Goal: Task Accomplishment & Management: Manage account settings

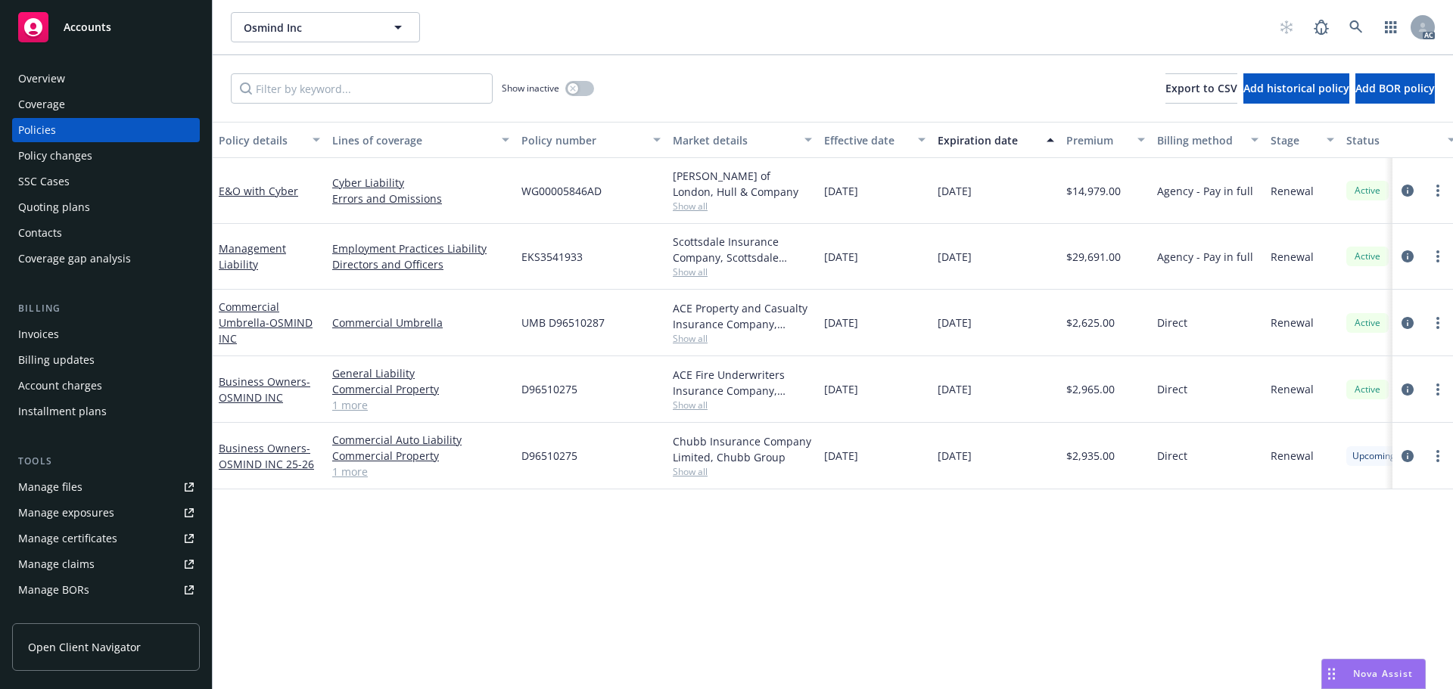
click at [679, 409] on span "Show all" at bounding box center [742, 405] width 139 height 13
click at [415, 588] on div "Policy details Lines of coverage Policy number Market details Effective date Ex…" at bounding box center [833, 405] width 1240 height 567
click at [686, 476] on span "Show all" at bounding box center [742, 471] width 139 height 13
click at [424, 507] on div "Policy details Lines of coverage Policy number Market details Effective date Ex…" at bounding box center [833, 405] width 1240 height 567
click at [1406, 249] on link "circleInformation" at bounding box center [1407, 256] width 18 height 18
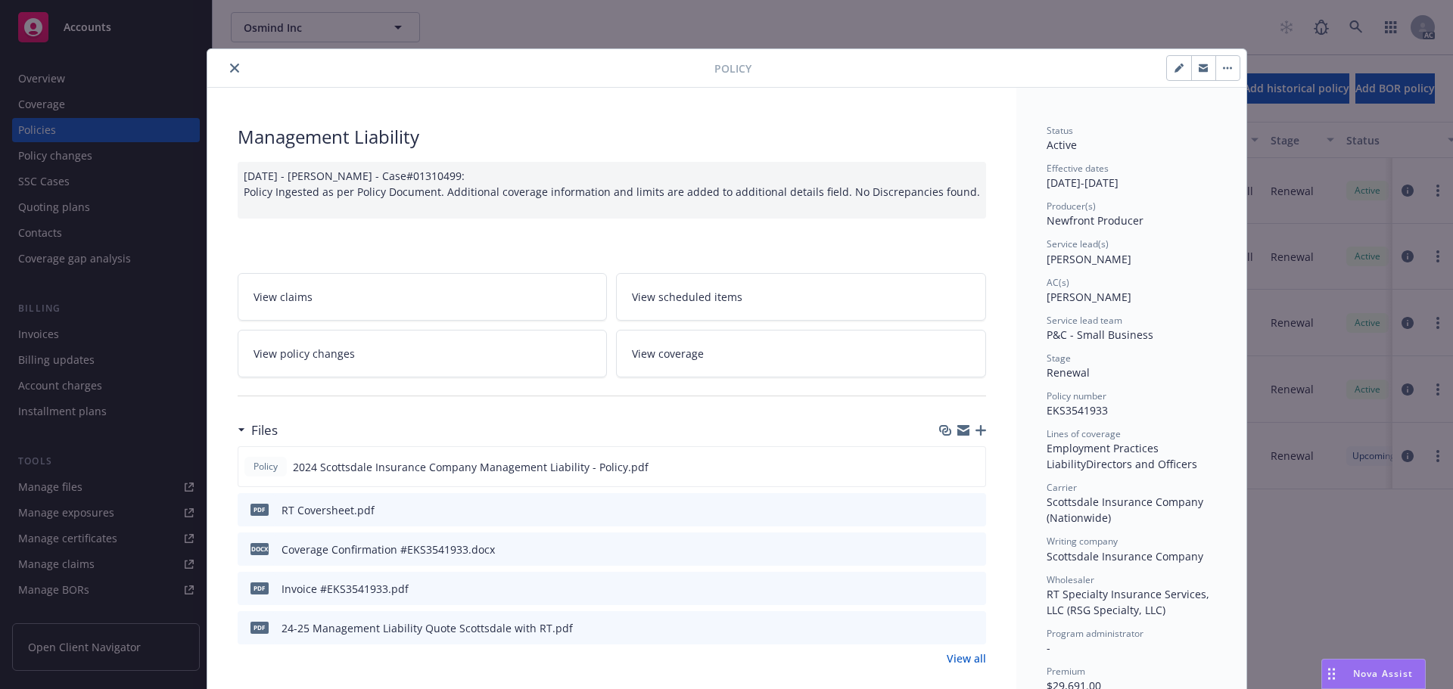
click at [234, 65] on button "close" at bounding box center [234, 68] width 18 height 18
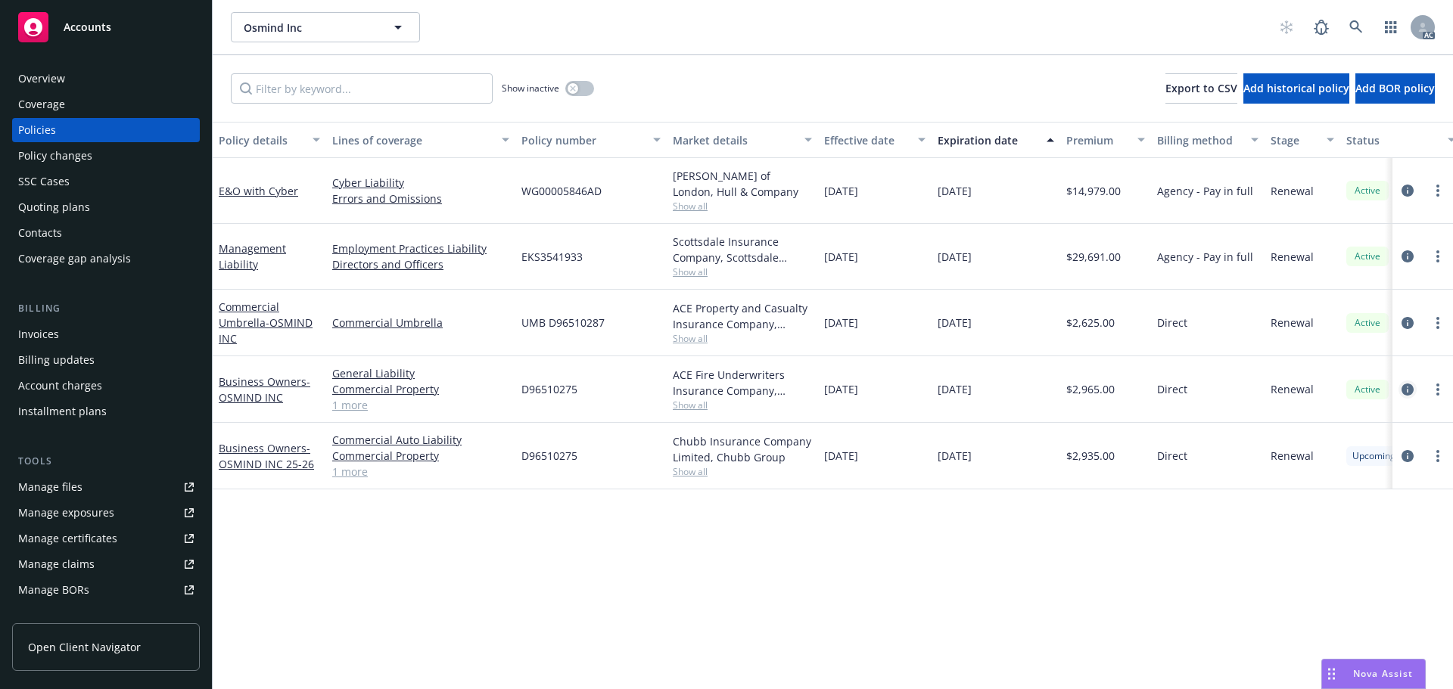
click at [1403, 386] on icon "circleInformation" at bounding box center [1407, 390] width 12 height 12
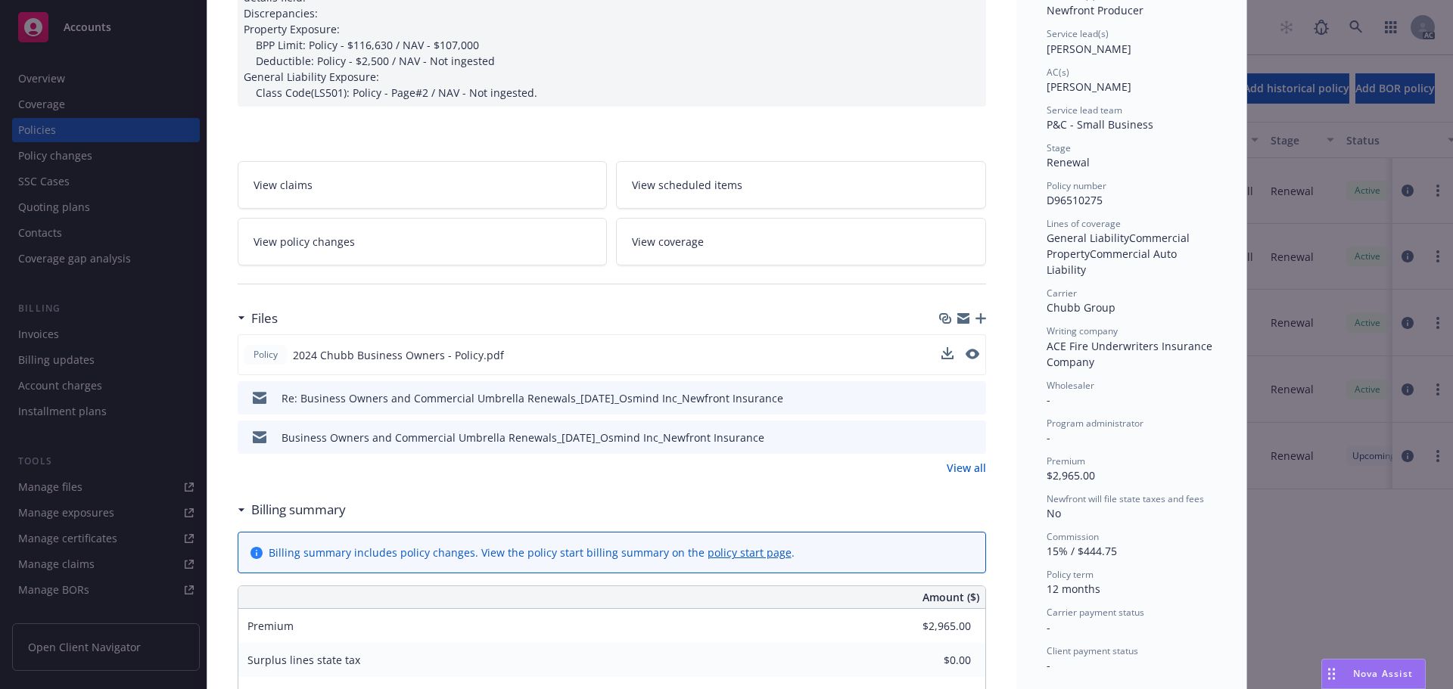
scroll to position [227, 0]
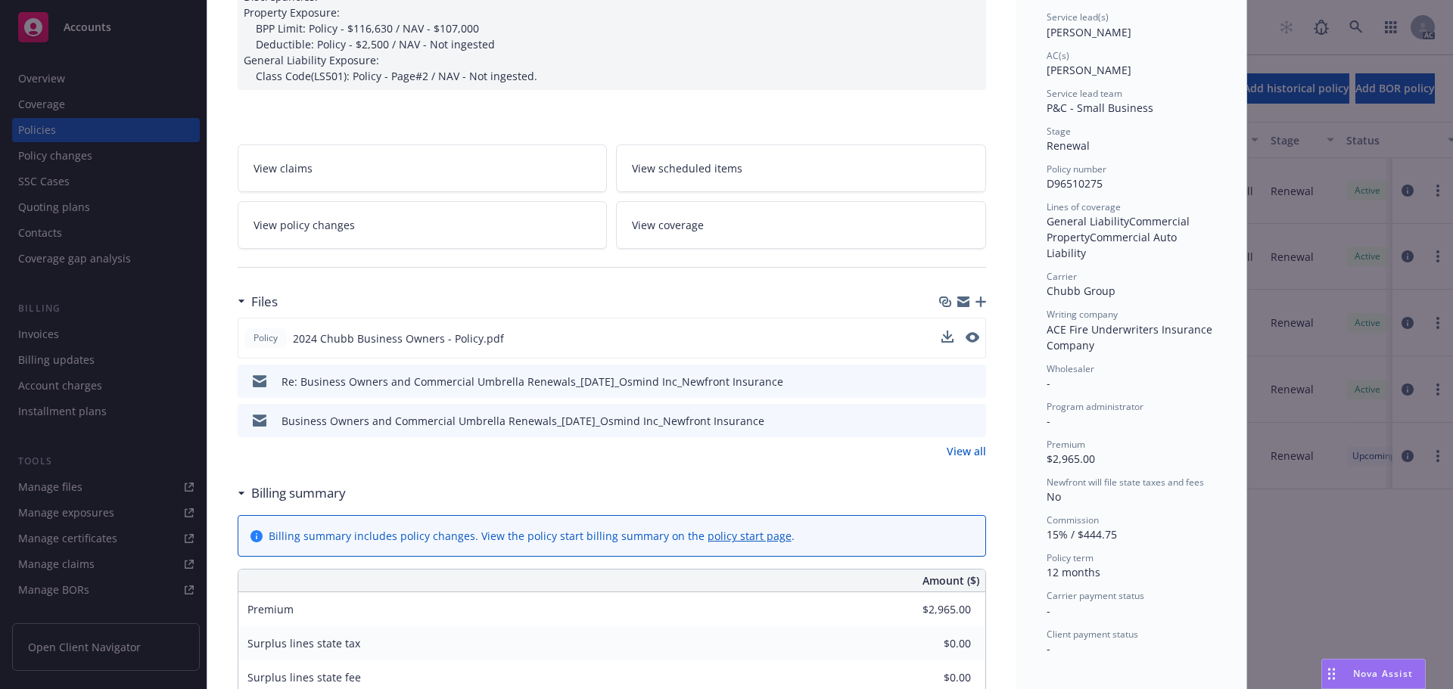
click at [968, 343] on button at bounding box center [972, 339] width 14 height 16
click at [970, 340] on icon "preview file" at bounding box center [971, 337] width 14 height 11
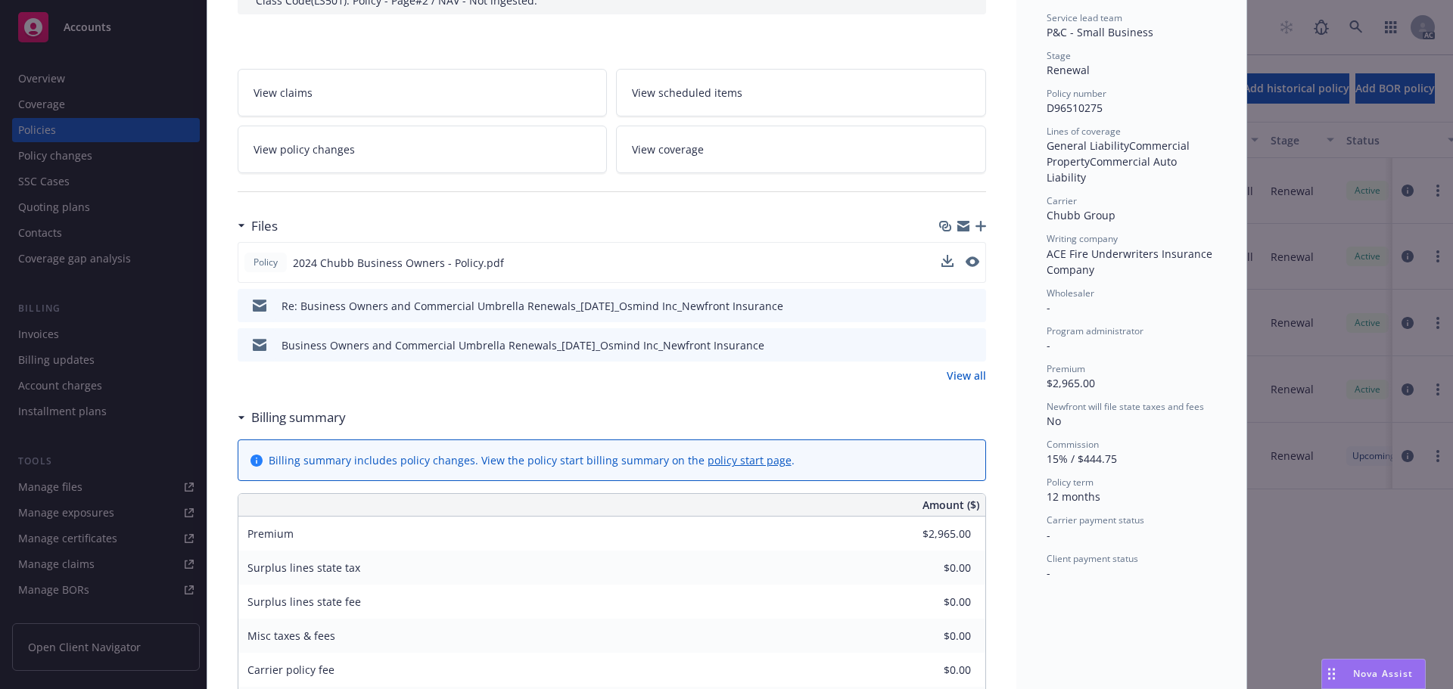
scroll to position [151, 0]
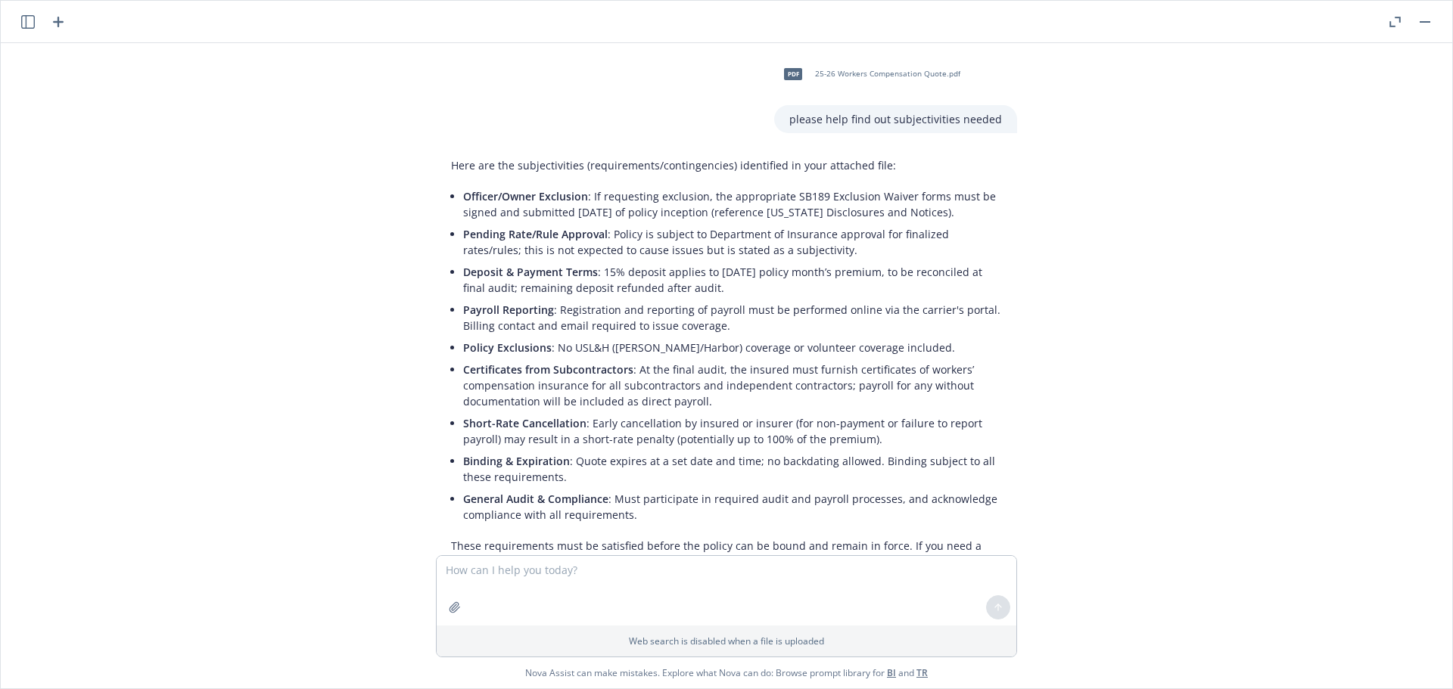
scroll to position [517, 0]
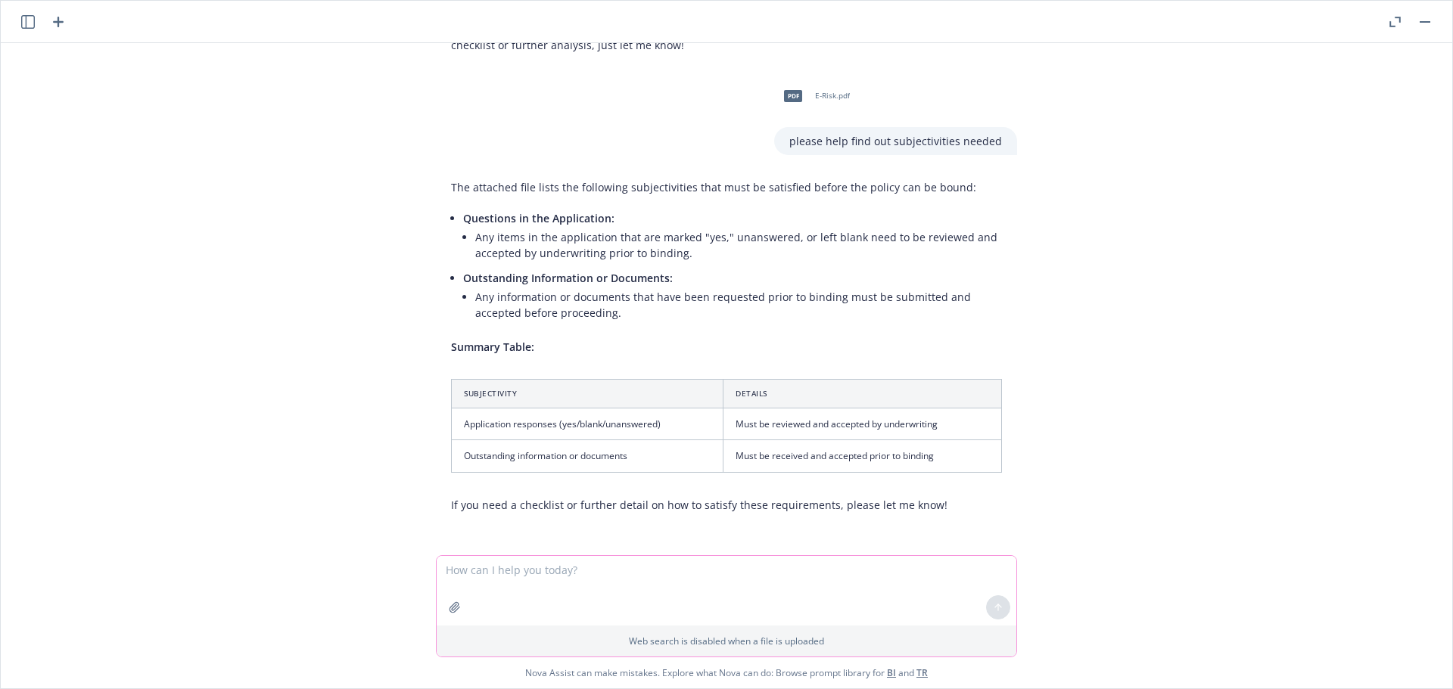
click at [443, 607] on button "button" at bounding box center [455, 607] width 24 height 24
click at [508, 498] on textarea at bounding box center [727, 520] width 580 height 70
type textarea "ple"
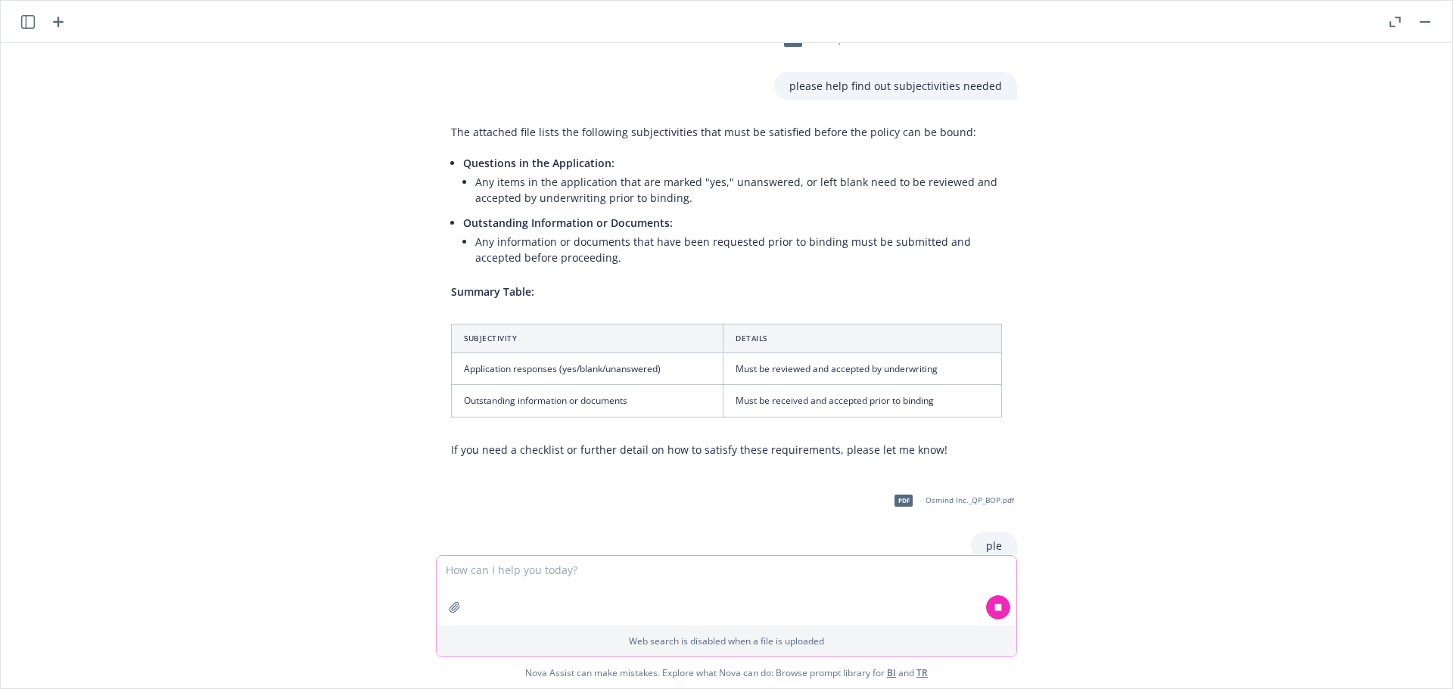
scroll to position [637, 0]
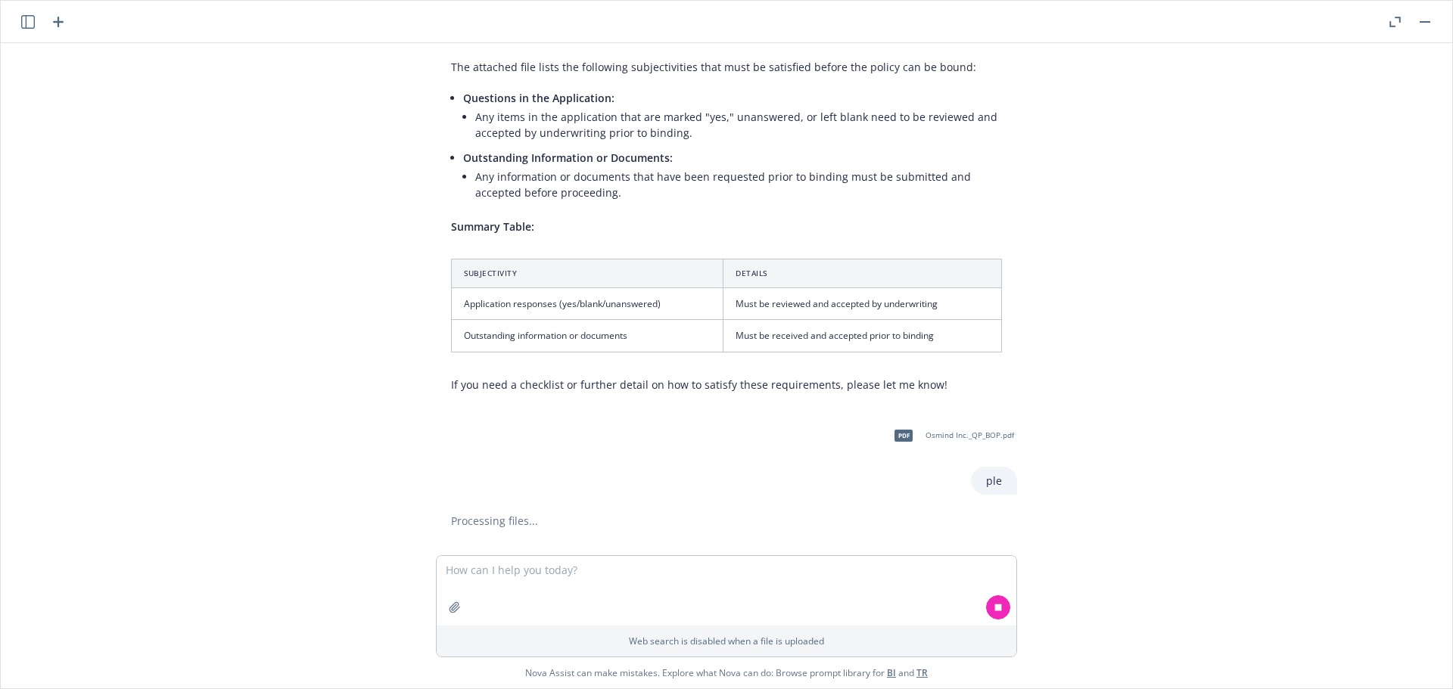
drag, startPoint x: 981, startPoint y: 483, endPoint x: 952, endPoint y: 490, distance: 30.5
click at [958, 490] on div "pdf Osmind Inc._QP_BOP.pdf ple" at bounding box center [950, 456] width 132 height 78
click at [499, 580] on textarea at bounding box center [727, 591] width 580 height 70
click at [986, 608] on button at bounding box center [998, 607] width 24 height 24
click at [541, 570] on textarea at bounding box center [727, 591] width 580 height 70
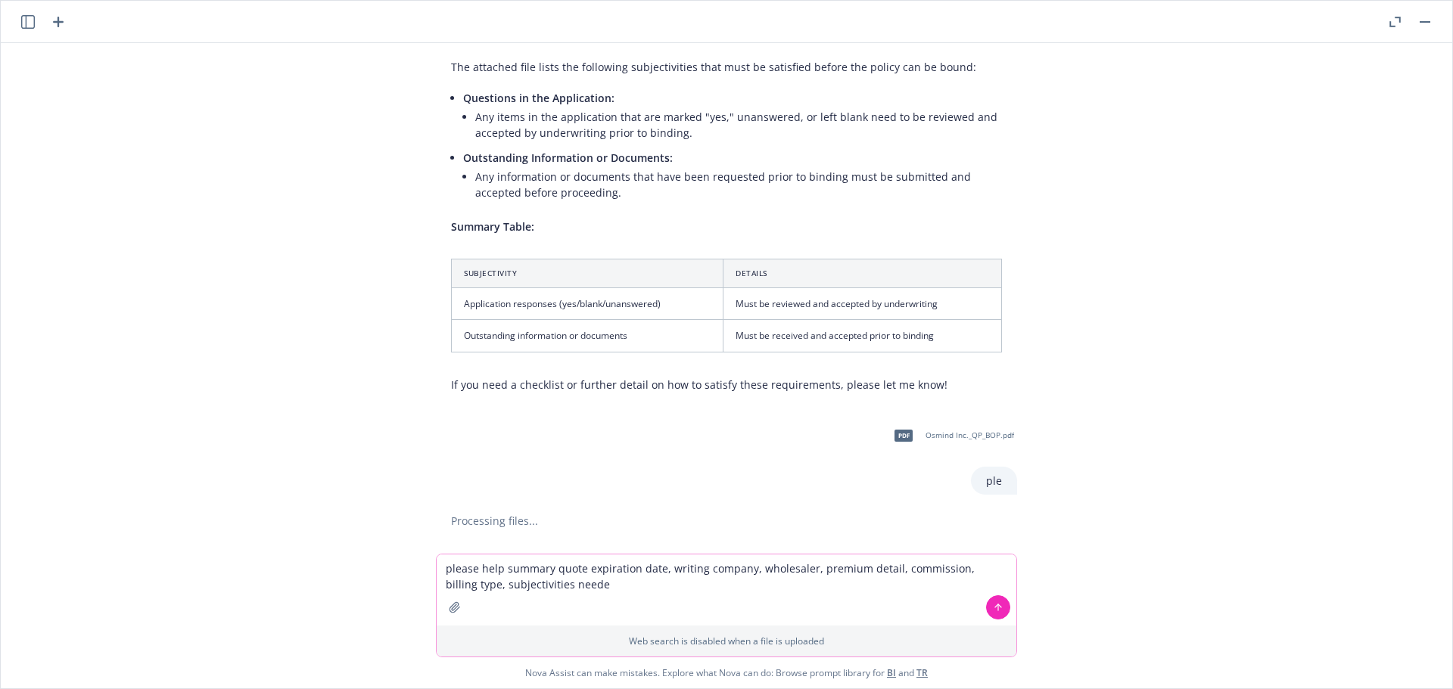
type textarea "please help summary quote expiration date, writing company, wholesaler, premium…"
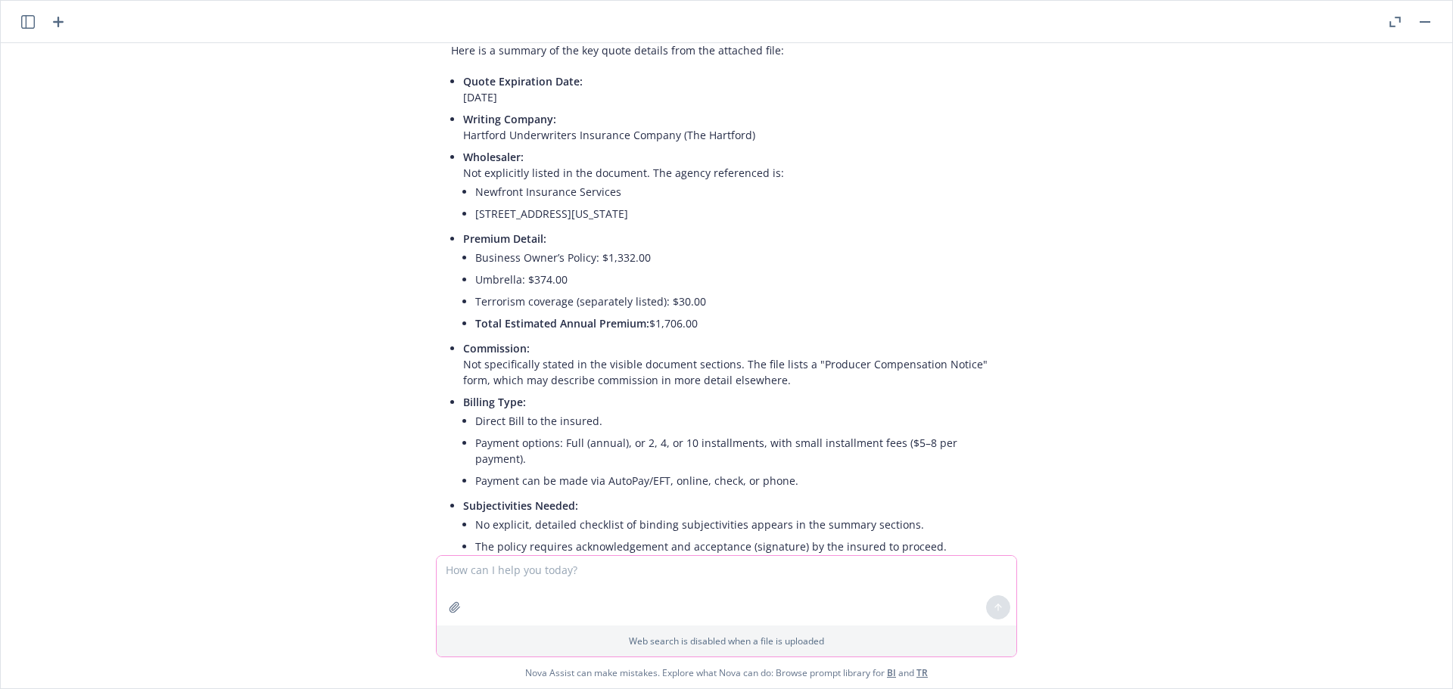
scroll to position [1134, 0]
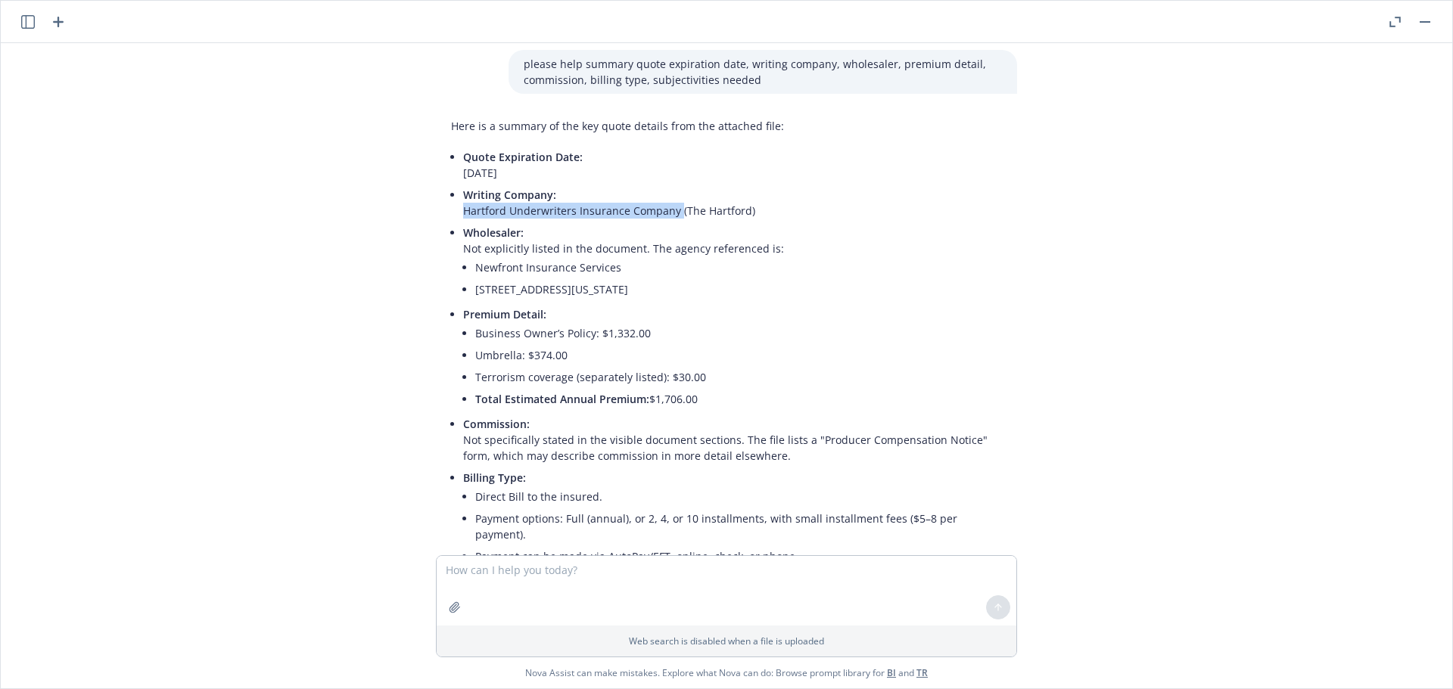
drag, startPoint x: 667, startPoint y: 212, endPoint x: 453, endPoint y: 211, distance: 214.1
click at [463, 211] on p "Writing Company: Hartford Underwriters Insurance Company (The Hartford)" at bounding box center [732, 203] width 539 height 32
copy p "Hartford Underwriters Insurance Company"
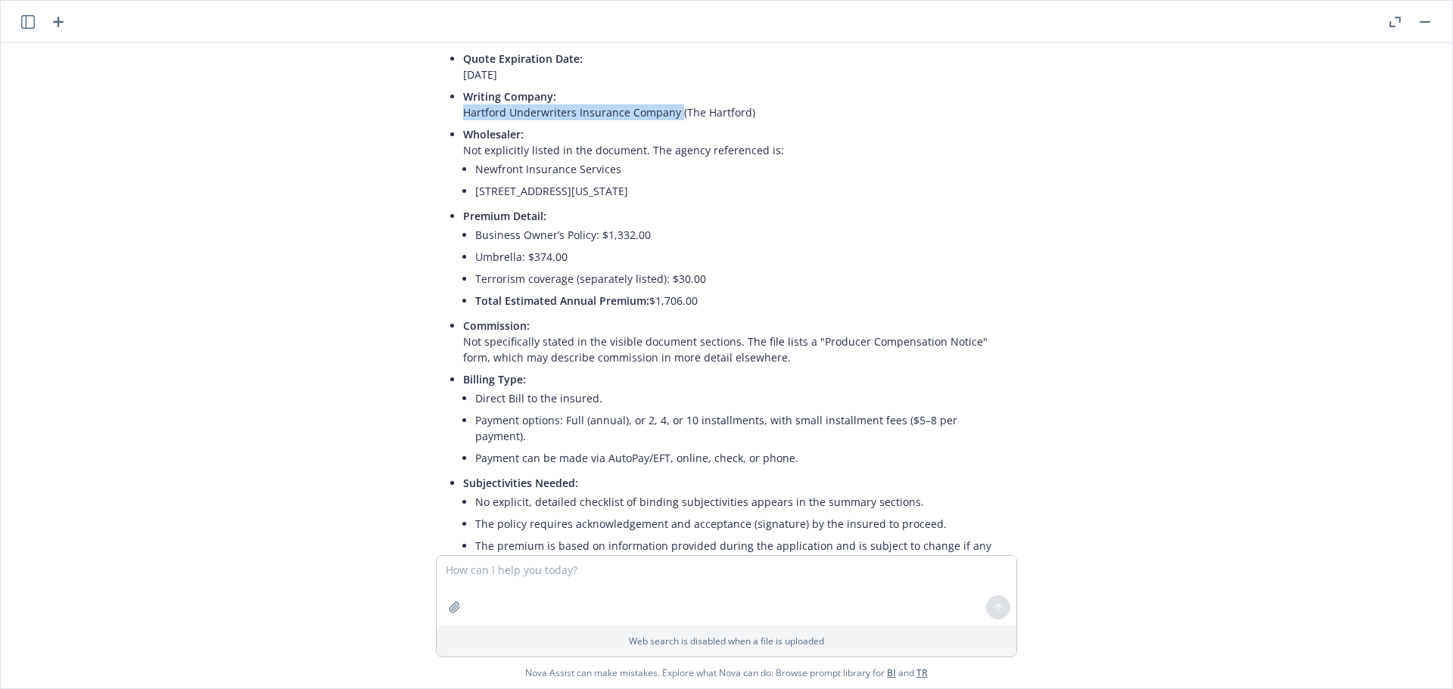
scroll to position [1361, 0]
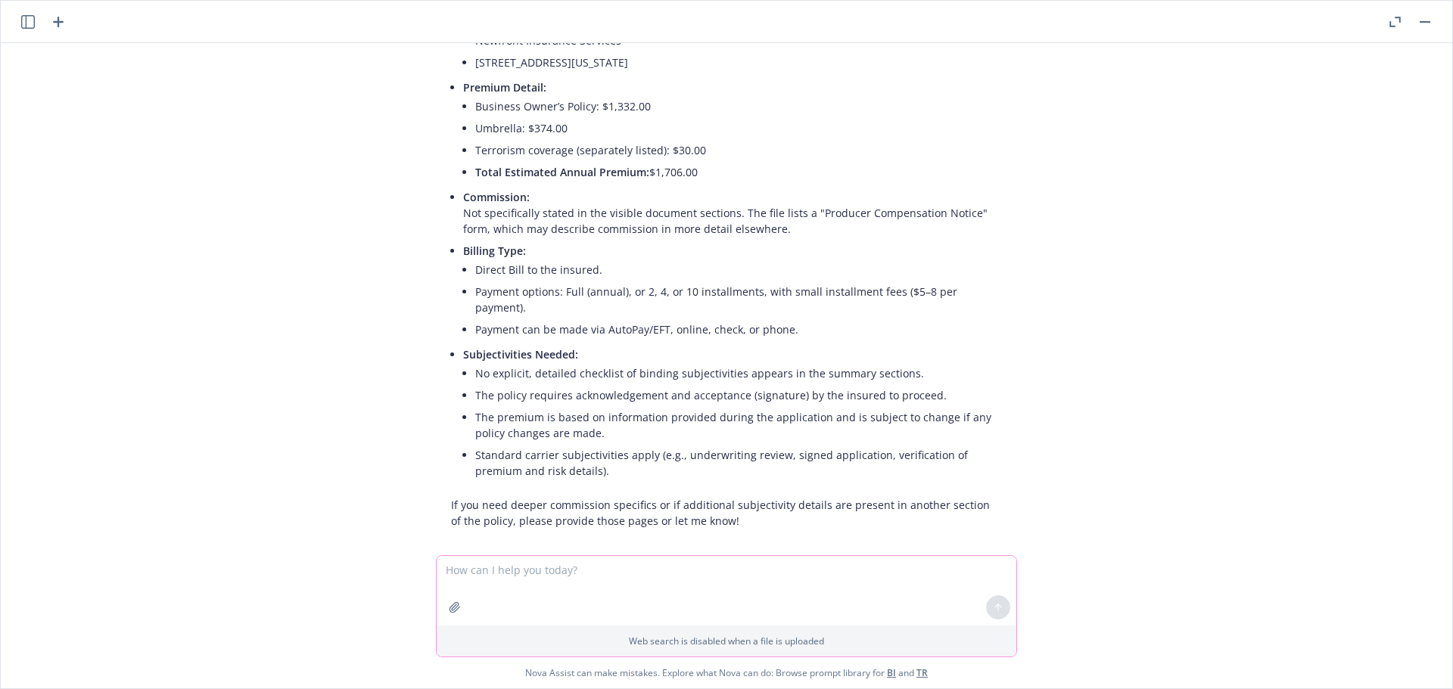
click at [454, 601] on icon "button" at bounding box center [455, 607] width 12 height 12
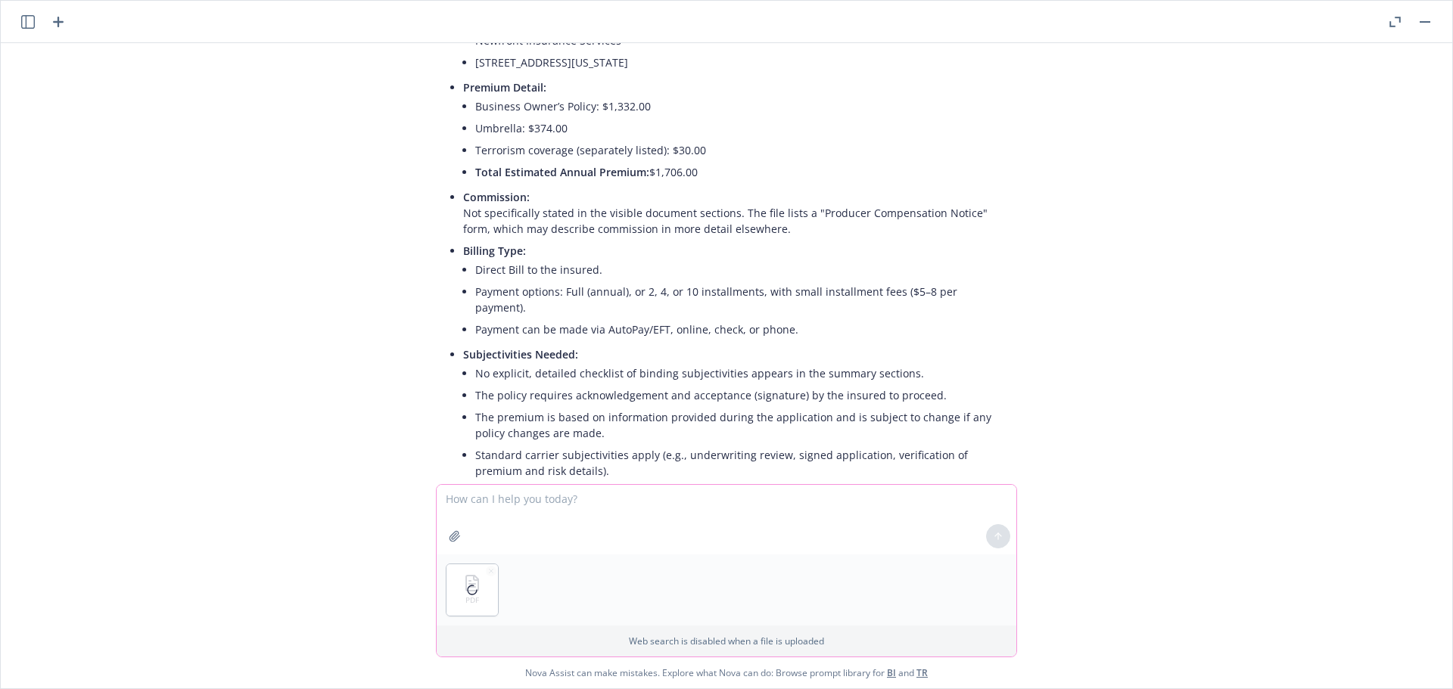
click at [490, 511] on textarea at bounding box center [727, 520] width 580 height 70
type textarea "please help check if terrorism is included in this policy"
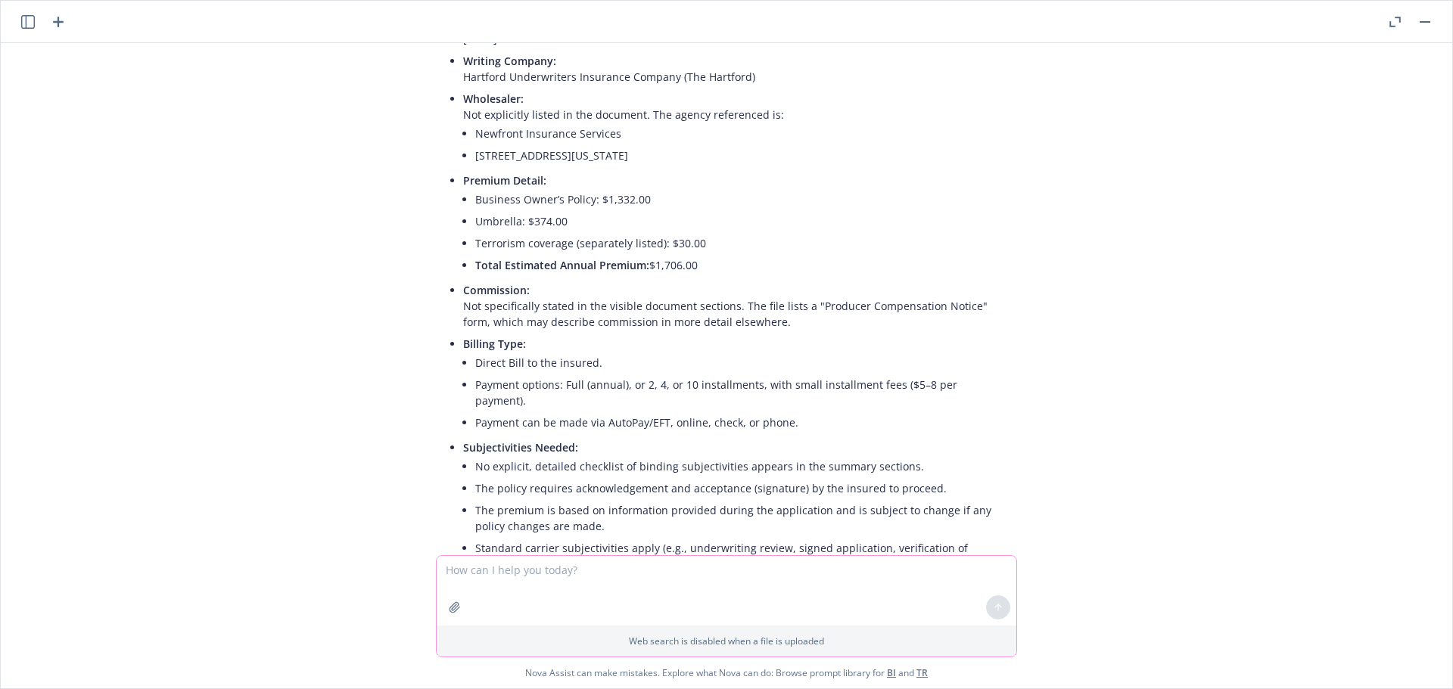
scroll to position [1291, 0]
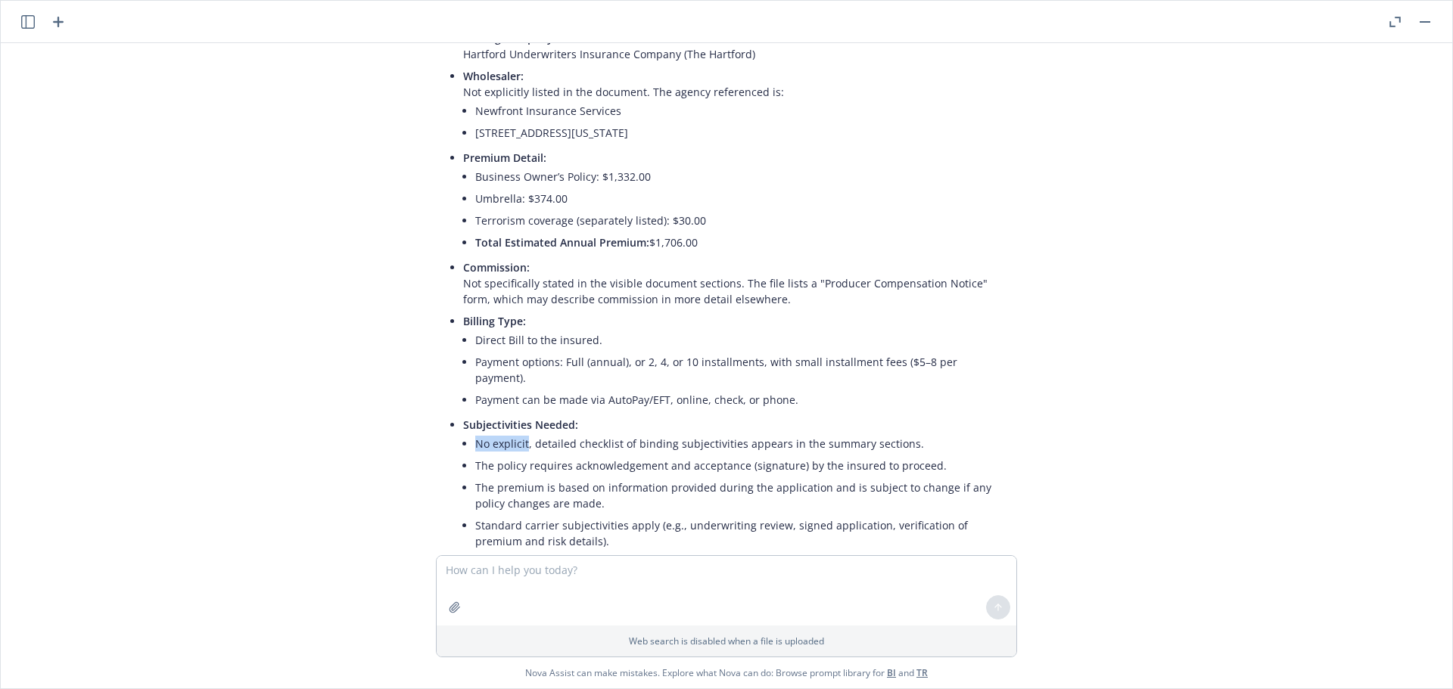
drag, startPoint x: 465, startPoint y: 430, endPoint x: 516, endPoint y: 427, distance: 50.8
click at [516, 433] on li "No explicit, detailed checklist of binding subjectivities appears in the summar…" at bounding box center [738, 444] width 527 height 22
copy li "No explicit"
click at [597, 477] on li "The premium is based on information provided during the application and is subj…" at bounding box center [738, 496] width 527 height 38
drag, startPoint x: 563, startPoint y: 450, endPoint x: 647, endPoint y: 452, distance: 84.0
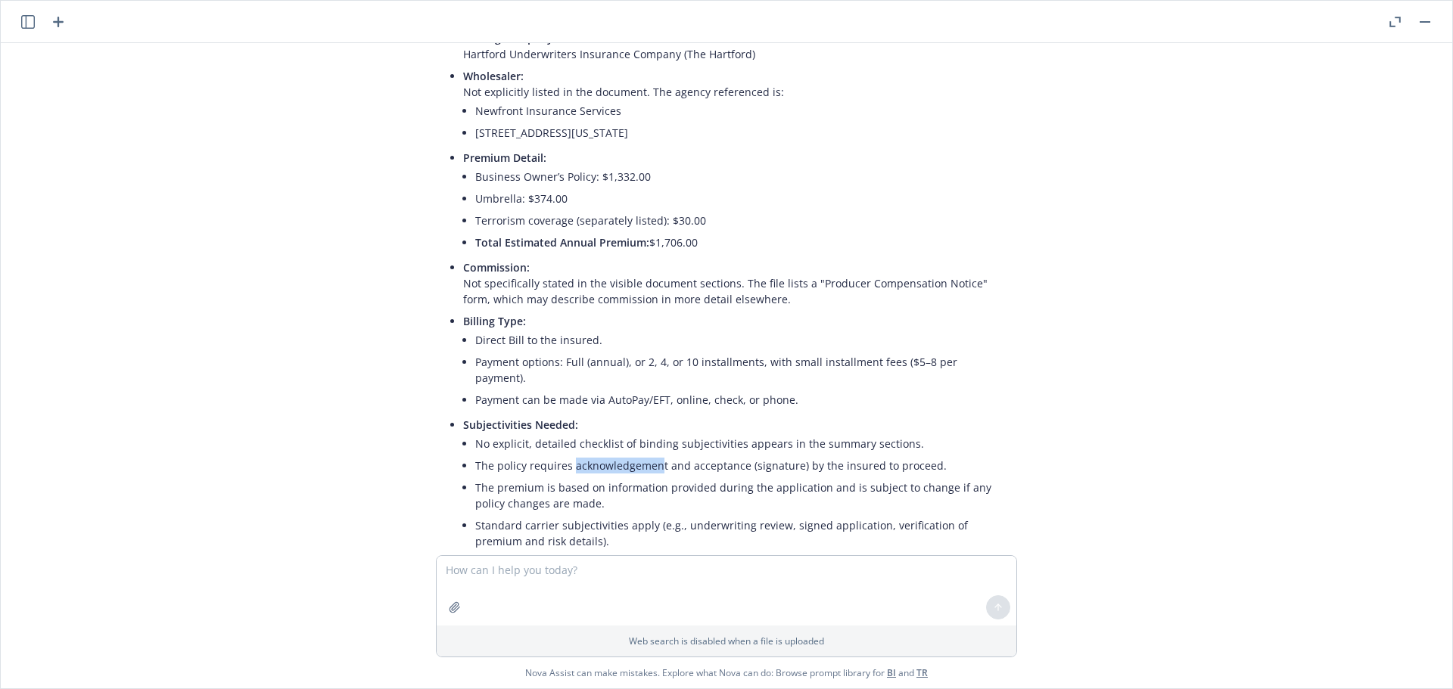
click at [647, 455] on li "The policy requires acknowledgement and acceptance (signature) by the insured t…" at bounding box center [738, 466] width 527 height 22
copy li "acknowledgemen"
drag, startPoint x: 502, startPoint y: 577, endPoint x: 514, endPoint y: 557, distance: 23.4
click at [502, 577] on textarea at bounding box center [727, 591] width 580 height 70
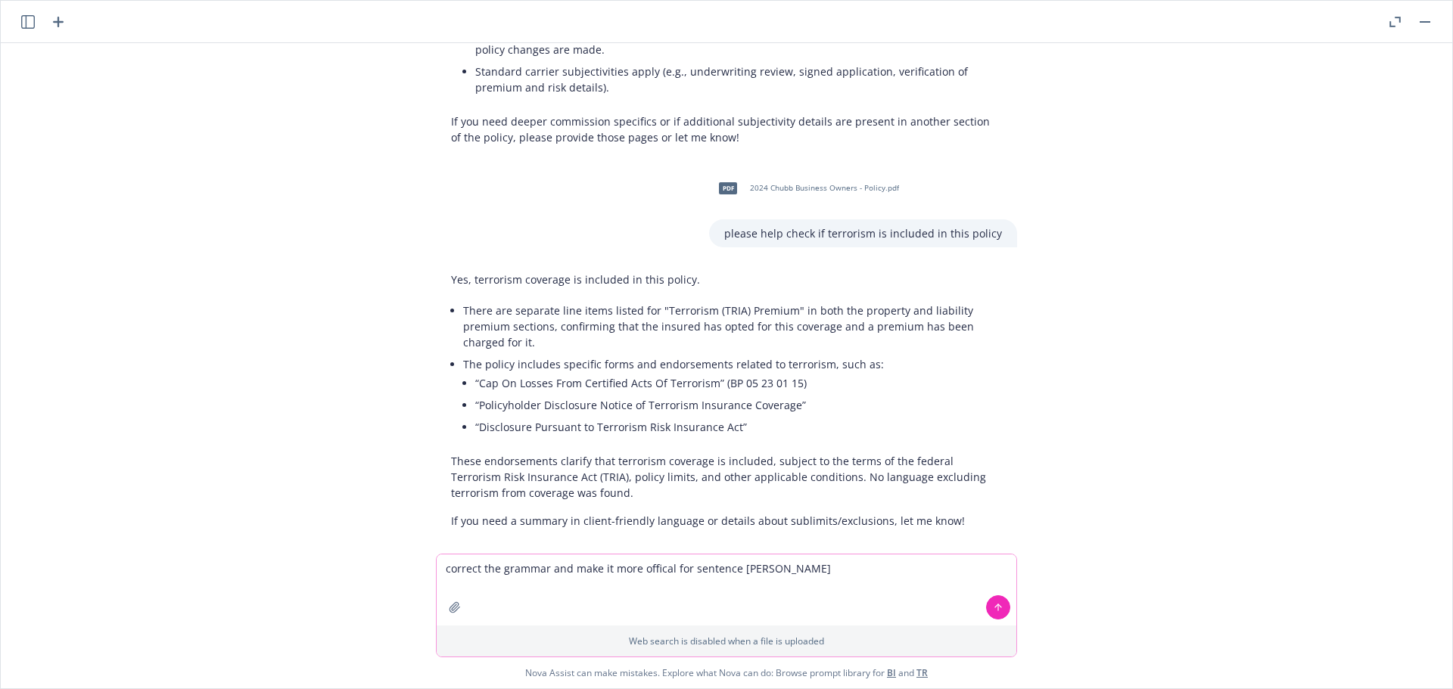
type textarea "correct the grammar and make it more offical for sentence below"
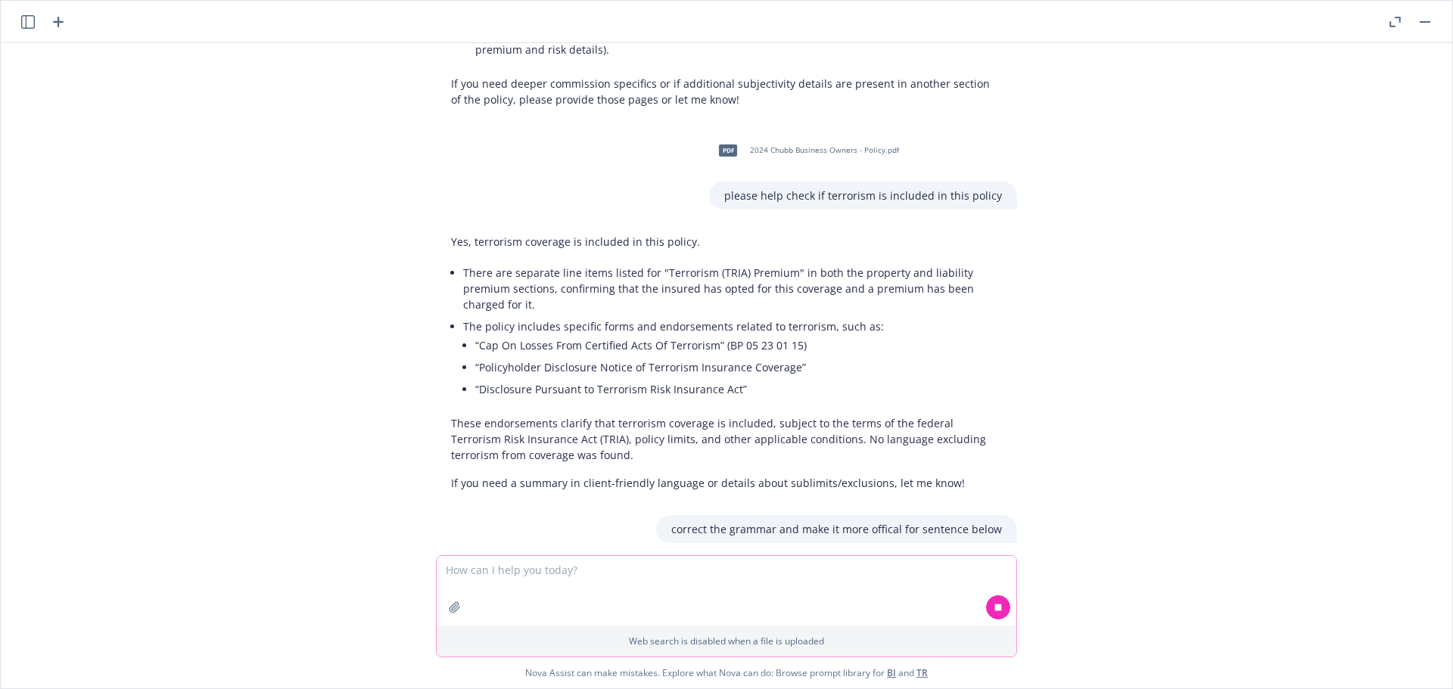
scroll to position [1815, 0]
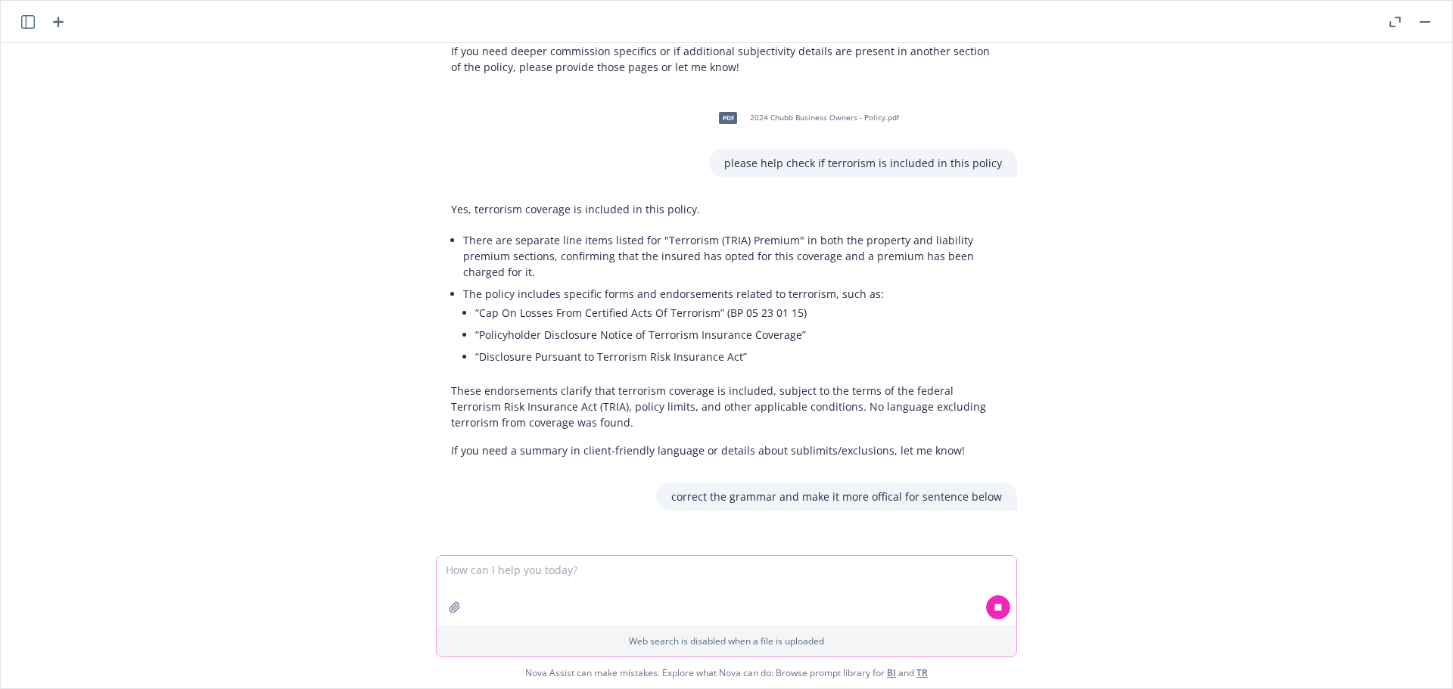
paste textarea "Draft proposal for Hartford ready, Please review and present. Please note that:…"
type textarea "Draft proposal for Hartford ready, Please review and present. Please note that:…"
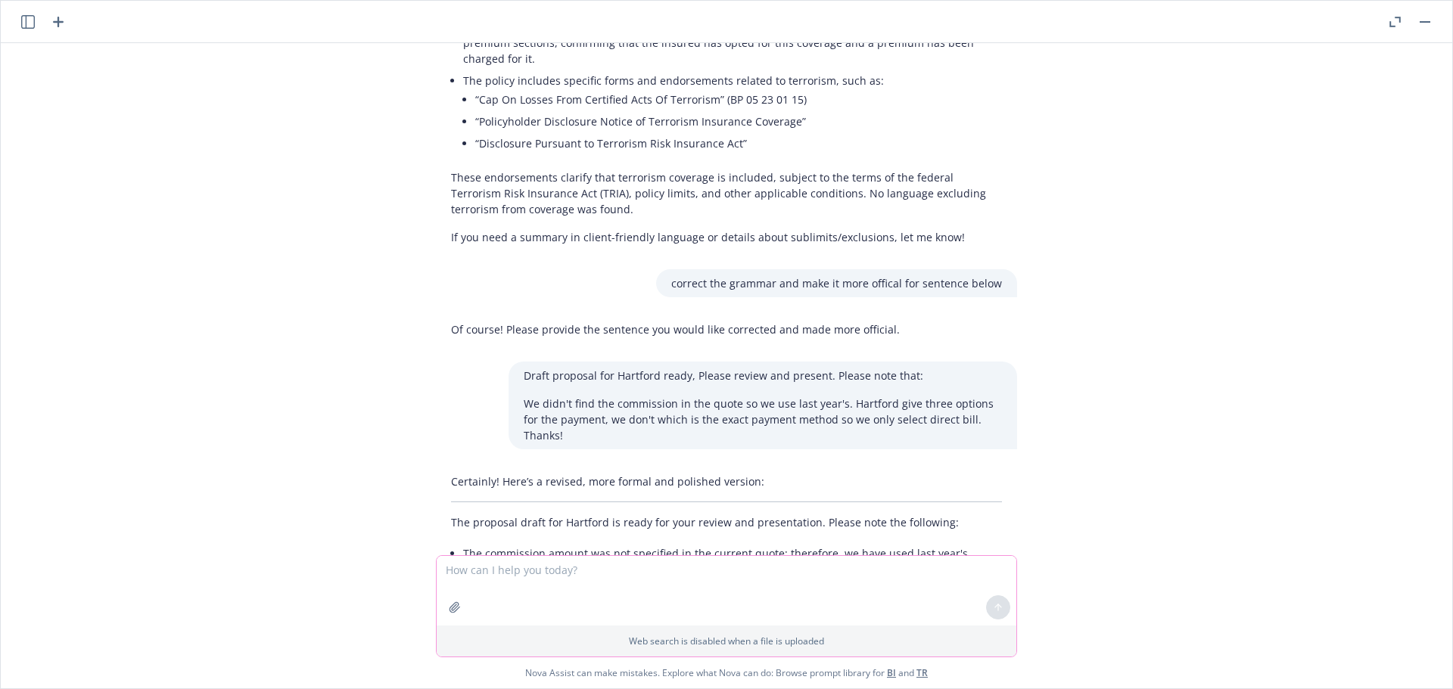
scroll to position [2130, 0]
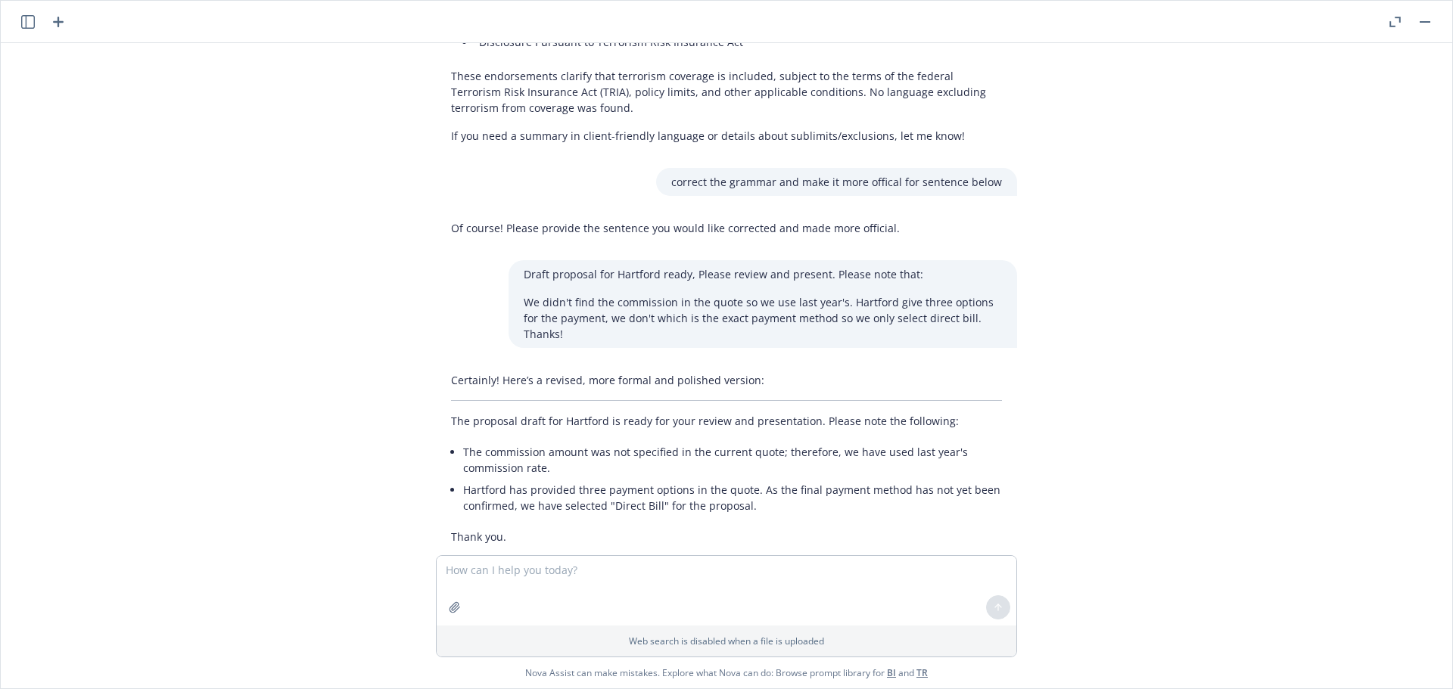
drag, startPoint x: 598, startPoint y: 483, endPoint x: 659, endPoint y: 474, distance: 62.0
click at [598, 483] on li "Hartford has provided three payment options in the quote. As the final payment …" at bounding box center [732, 498] width 539 height 38
click at [759, 480] on li "Hartford has provided three payment options in the quote. As the final payment …" at bounding box center [732, 498] width 539 height 38
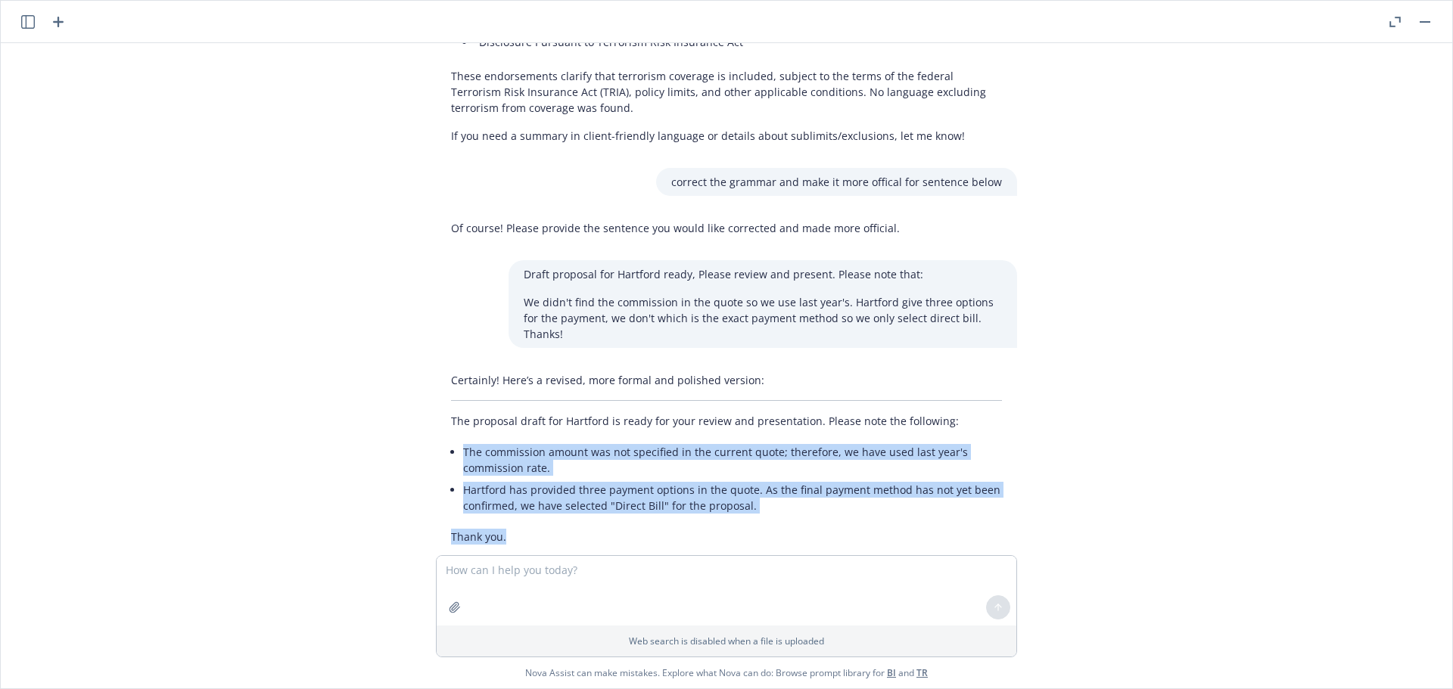
drag, startPoint x: 533, startPoint y: 510, endPoint x: 452, endPoint y: 418, distance: 121.7
click at [452, 418] on div "Certainly! Here’s a revised, more formal and polished version: The proposal dra…" at bounding box center [726, 458] width 581 height 185
copy div "The commission amount was not specified in the current quote; therefore, we hav…"
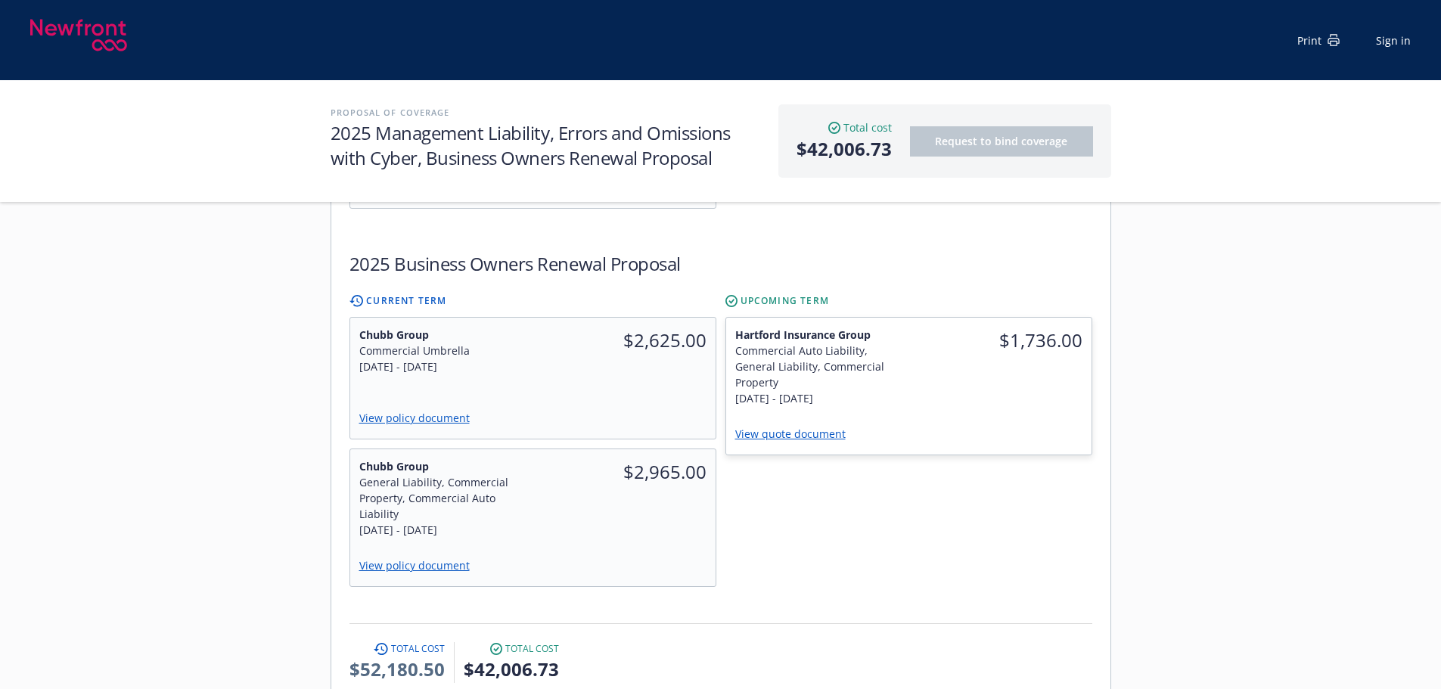
scroll to position [1059, 0]
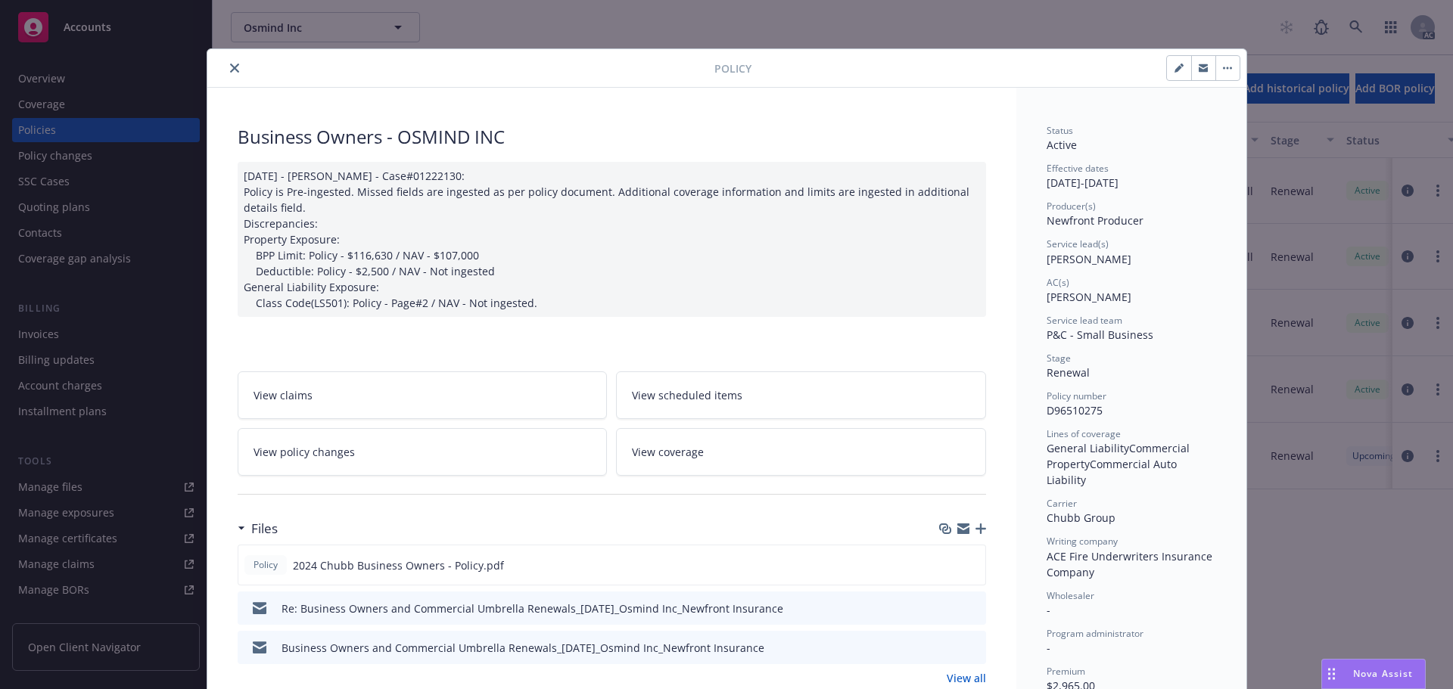
click at [230, 70] on icon "close" at bounding box center [234, 68] width 9 height 9
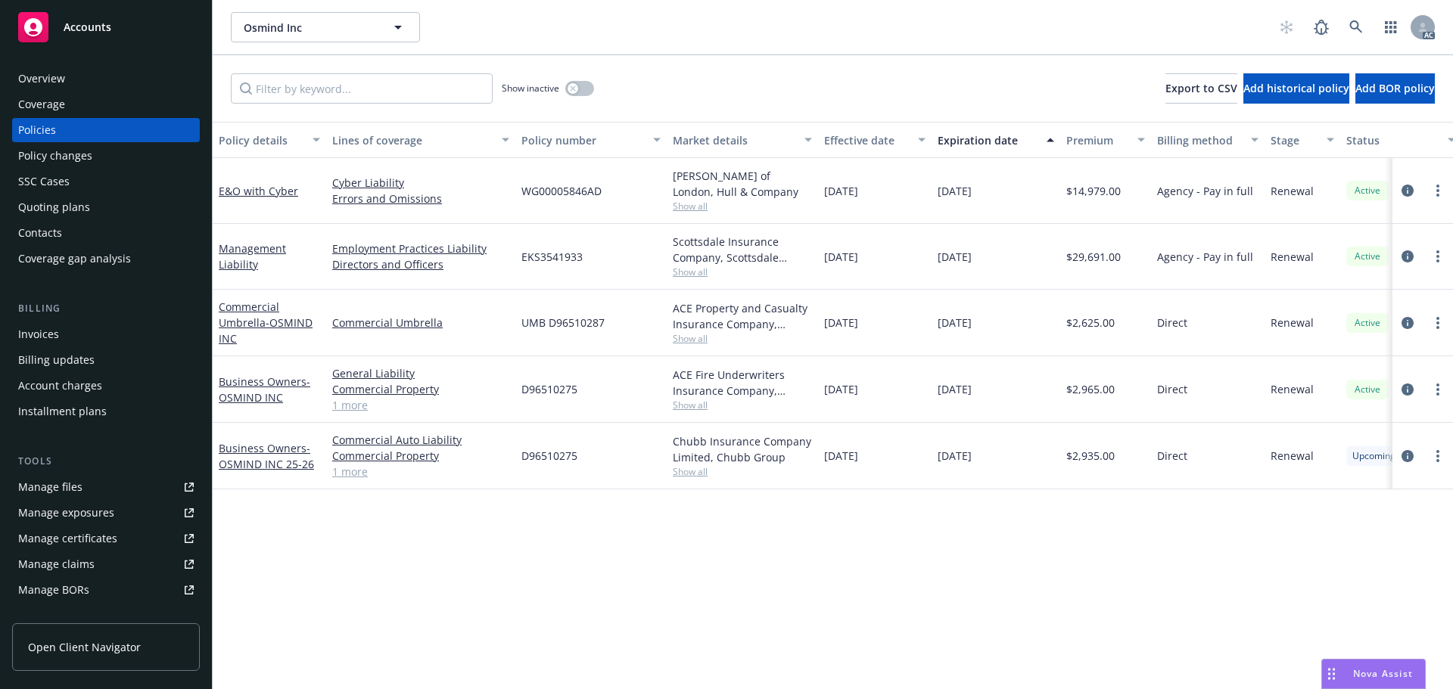
drag, startPoint x: 818, startPoint y: 460, endPoint x: 1050, endPoint y: 454, distance: 232.4
click at [1050, 454] on div "Business Owners - OSMIND INC 25-26 Commercial Auto Liability Commercial Propert…" at bounding box center [943, 456] width 1460 height 67
click at [979, 540] on div "Policy details Lines of coverage Policy number Market details Effective date Ex…" at bounding box center [833, 405] width 1240 height 567
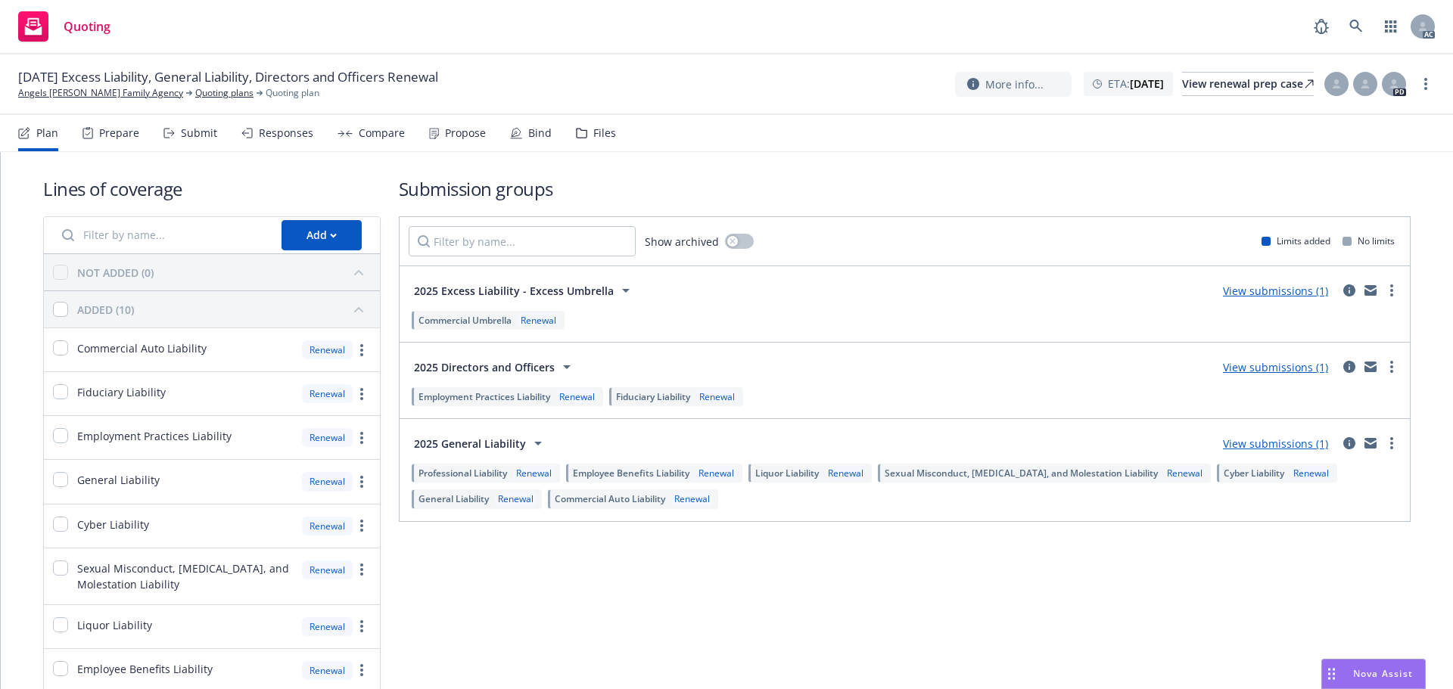
click at [203, 127] on div "Submit" at bounding box center [199, 133] width 36 height 12
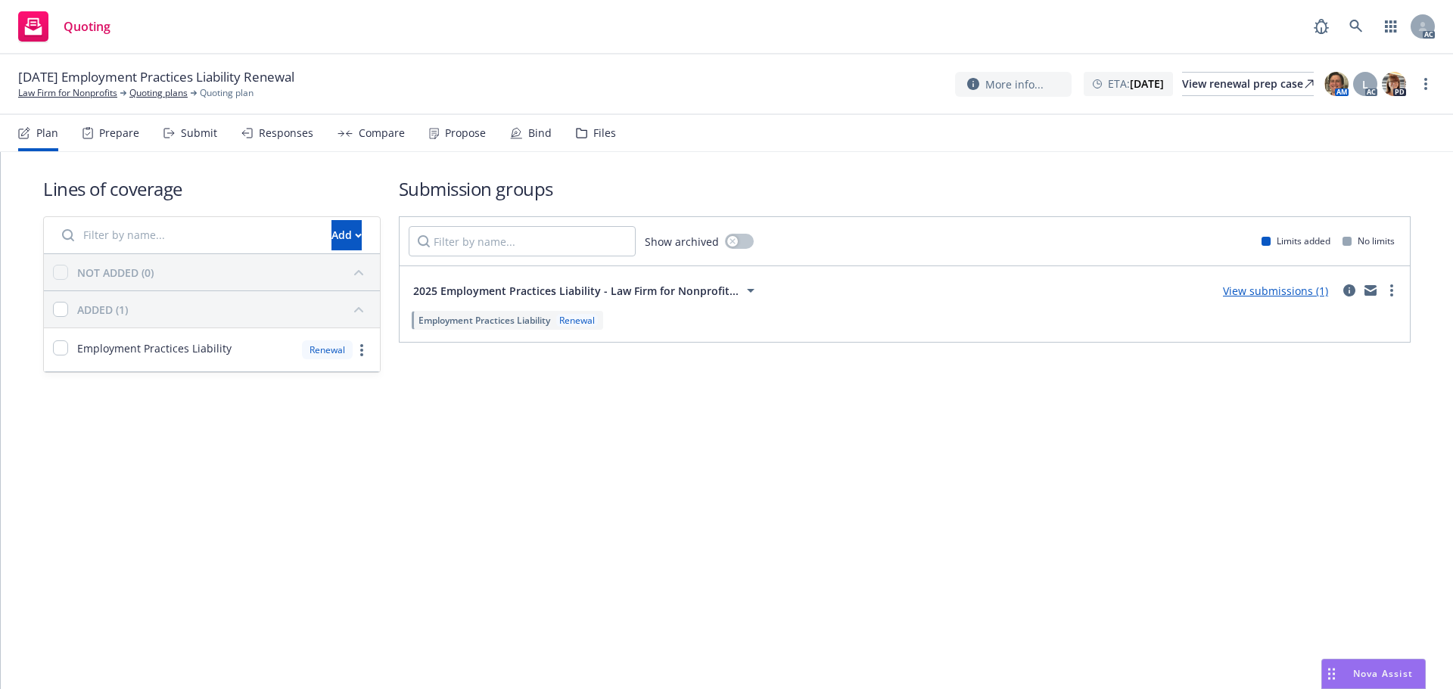
click at [199, 135] on div "Submit" at bounding box center [199, 133] width 36 height 12
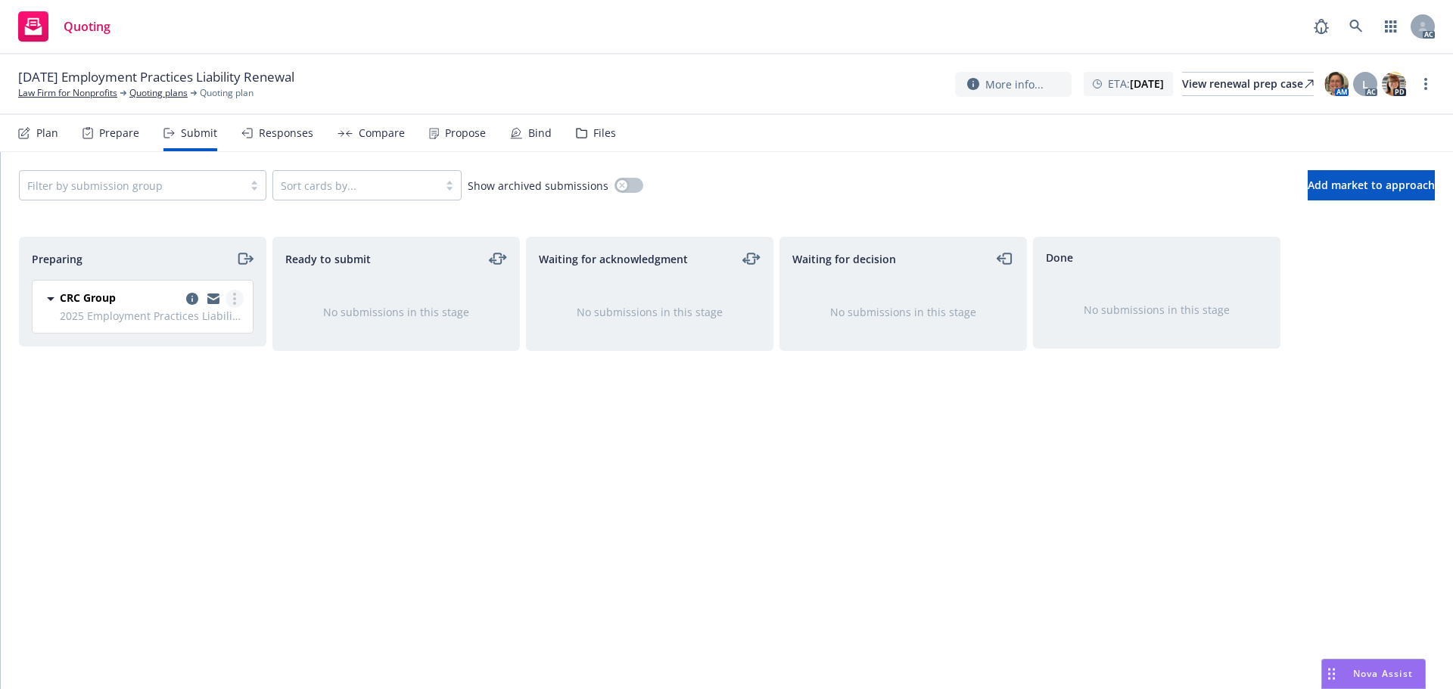
click at [231, 294] on link "more" at bounding box center [234, 299] width 18 height 18
click at [171, 349] on link "Log acknowledgement" at bounding box center [167, 360] width 151 height 30
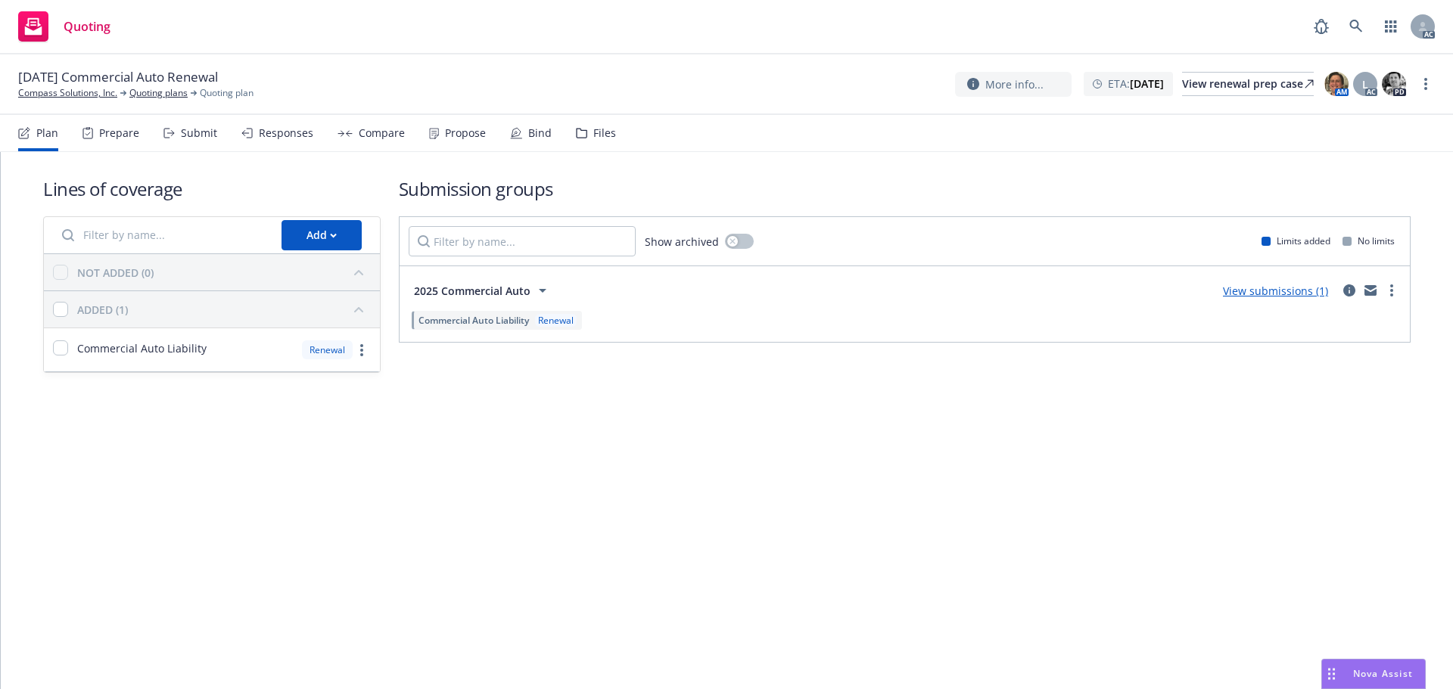
click at [191, 125] on div "Submit" at bounding box center [190, 133] width 54 height 36
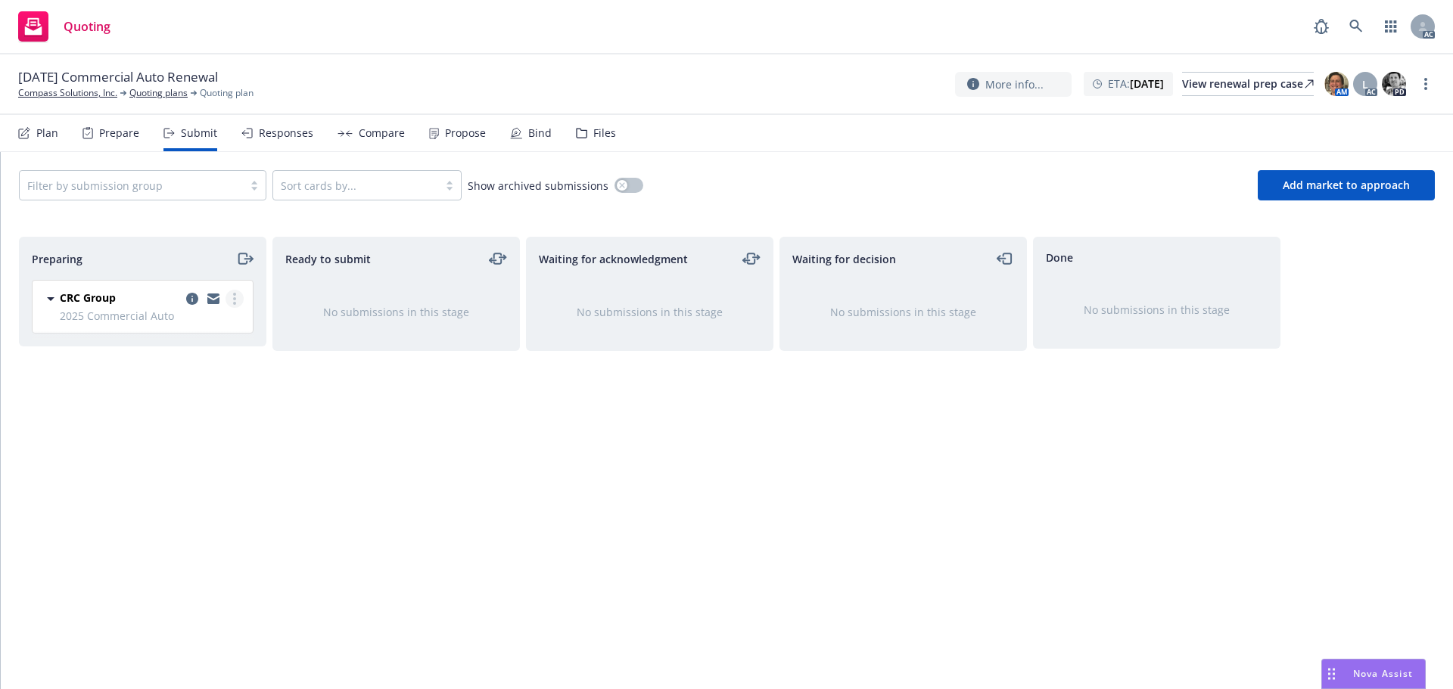
click at [236, 299] on link "more" at bounding box center [234, 299] width 18 height 18
click at [174, 357] on span "Log acknowledgement" at bounding box center [166, 360] width 149 height 14
